Goal: Transaction & Acquisition: Subscribe to service/newsletter

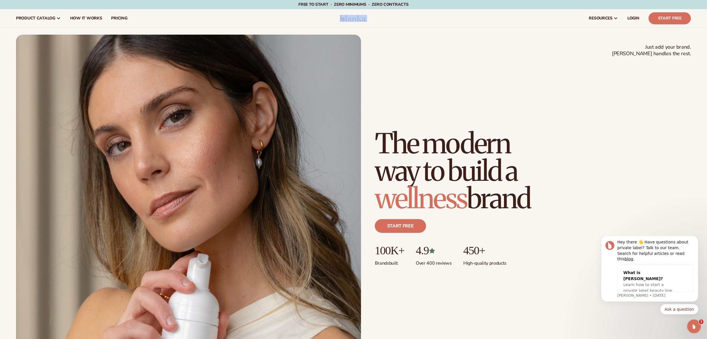
drag, startPoint x: 372, startPoint y: 19, endPoint x: 334, endPoint y: 17, distance: 37.3
click at [334, 17] on header "Cart product catalog The Lab by [PERSON_NAME]" at bounding box center [353, 18] width 707 height 18
click at [395, 228] on link "Start free" at bounding box center [400, 226] width 51 height 14
